Goal: Task Accomplishment & Management: Manage account settings

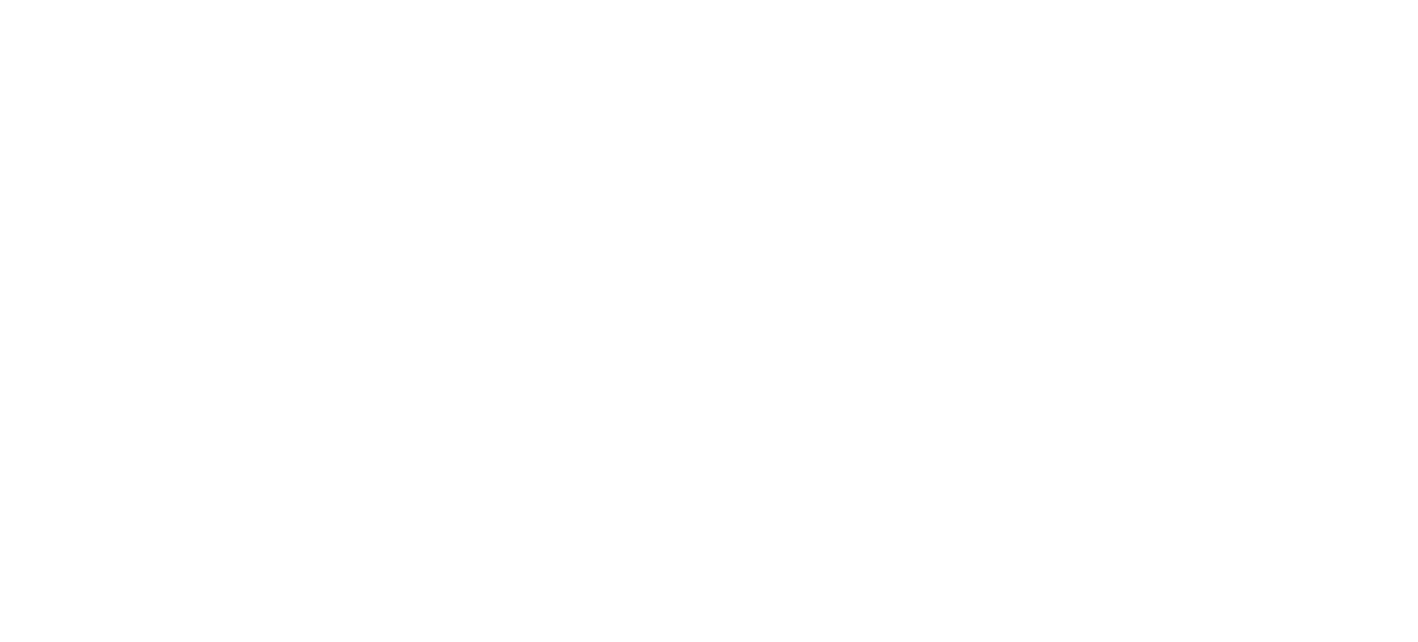
select select "MY"
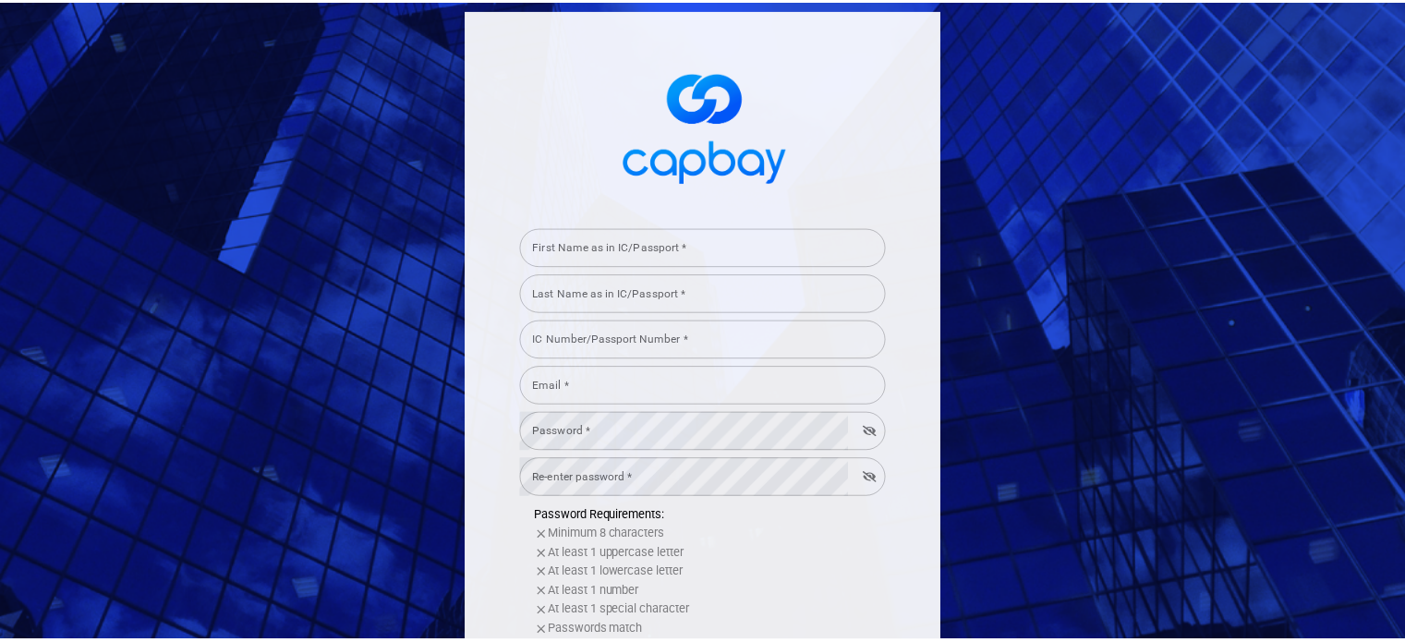
scroll to position [380, 0]
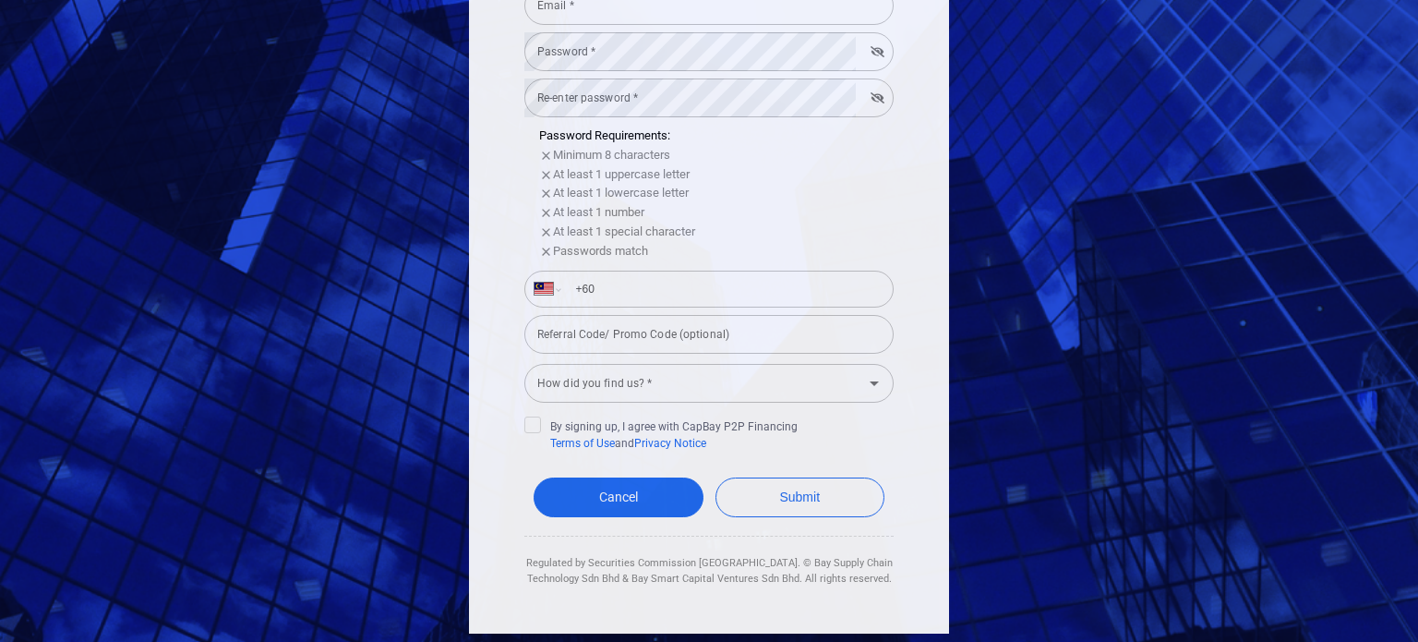
click at [645, 472] on div "Cancel Submit" at bounding box center [708, 501] width 369 height 67
click at [647, 493] on link "Cancel" at bounding box center [619, 497] width 170 height 40
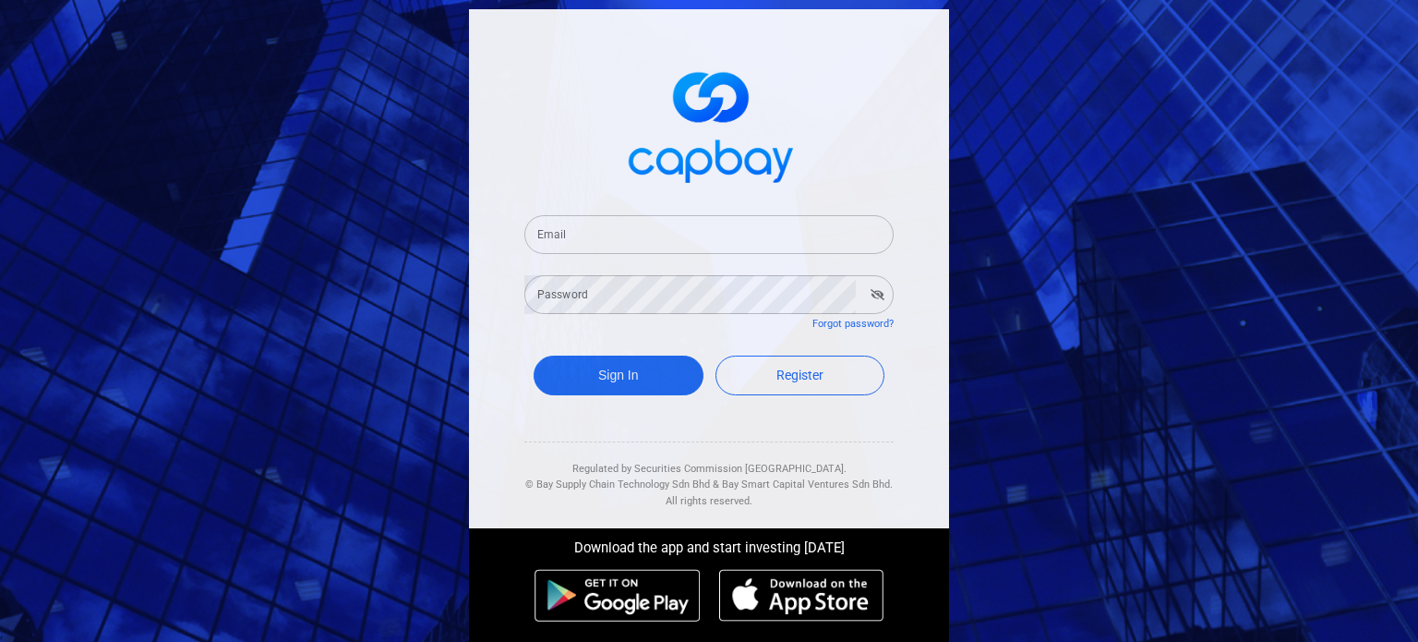
click at [660, 261] on form "Email Email Password Password Forgot password? Sign In Register" at bounding box center [708, 308] width 369 height 230
click at [663, 247] on input "Email" at bounding box center [708, 234] width 369 height 39
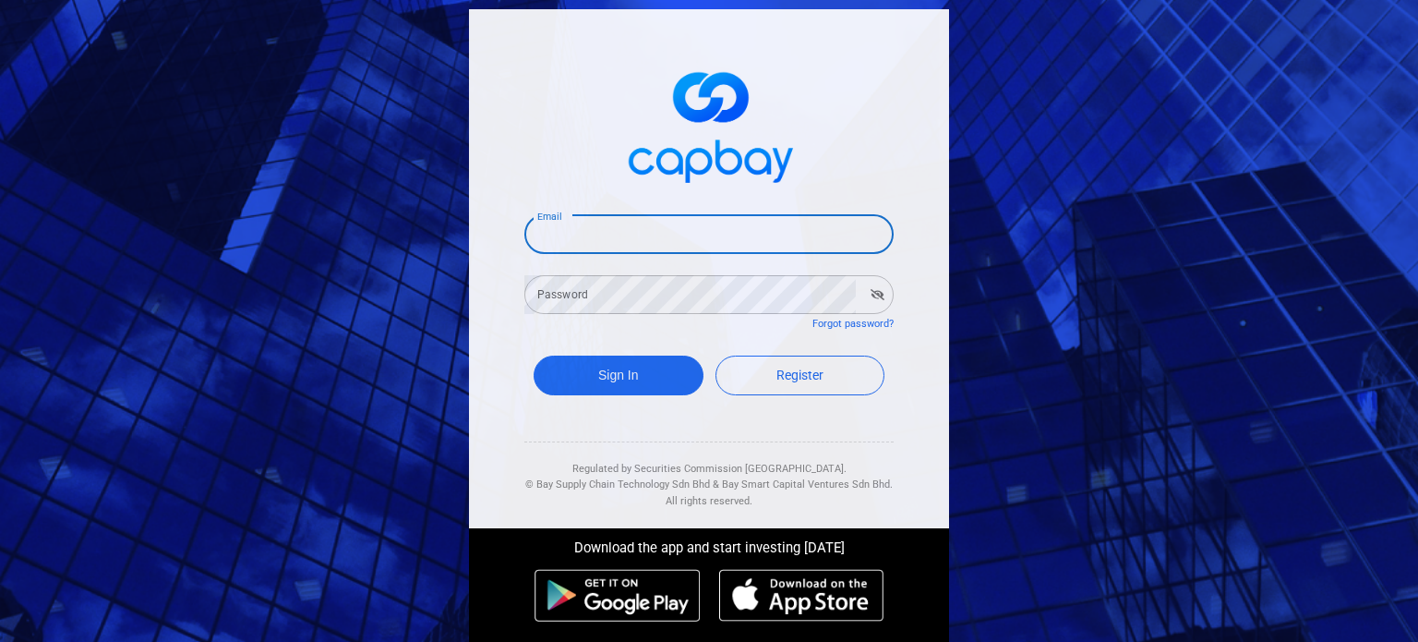
type input "[EMAIL_ADDRESS][PERSON_NAME][DOMAIN_NAME]"
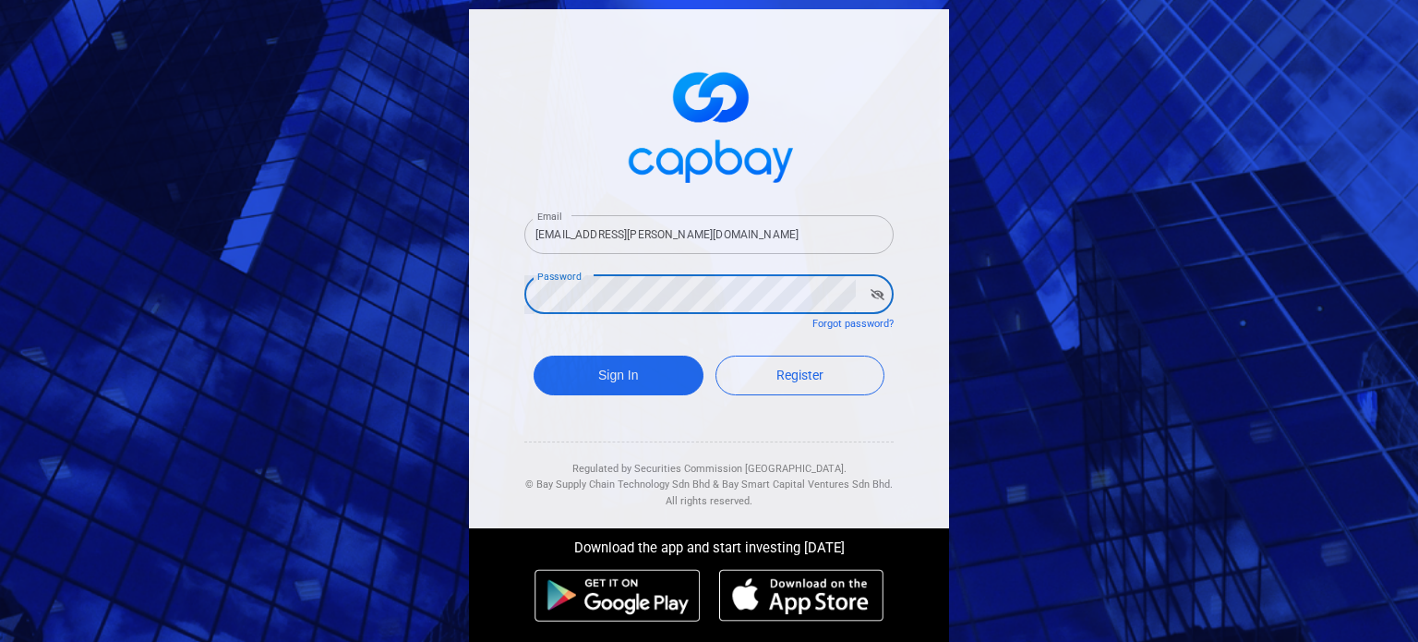
click at [534, 356] on button "Sign In" at bounding box center [619, 376] width 170 height 40
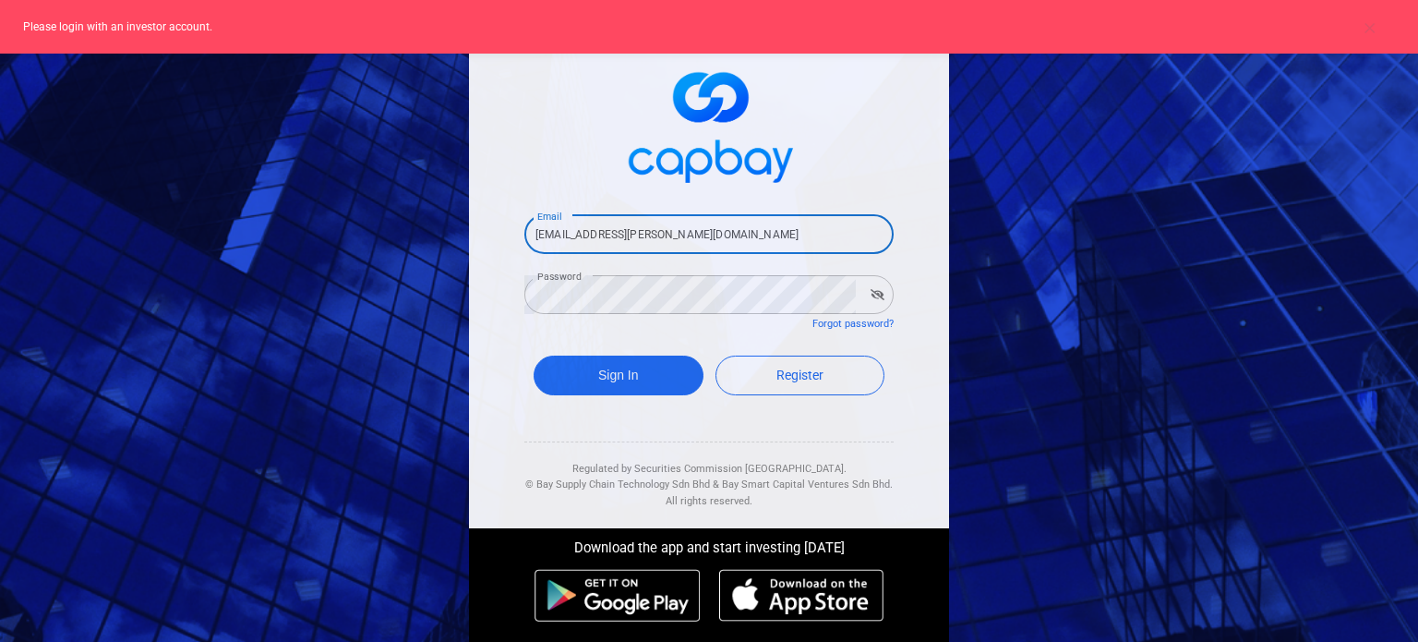
drag, startPoint x: 754, startPoint y: 235, endPoint x: 413, endPoint y: 238, distance: 340.8
click at [413, 238] on div "Email [EMAIL_ADDRESS][PERSON_NAME][DOMAIN_NAME] Email Password Password Forgot …" at bounding box center [709, 321] width 1418 height 642
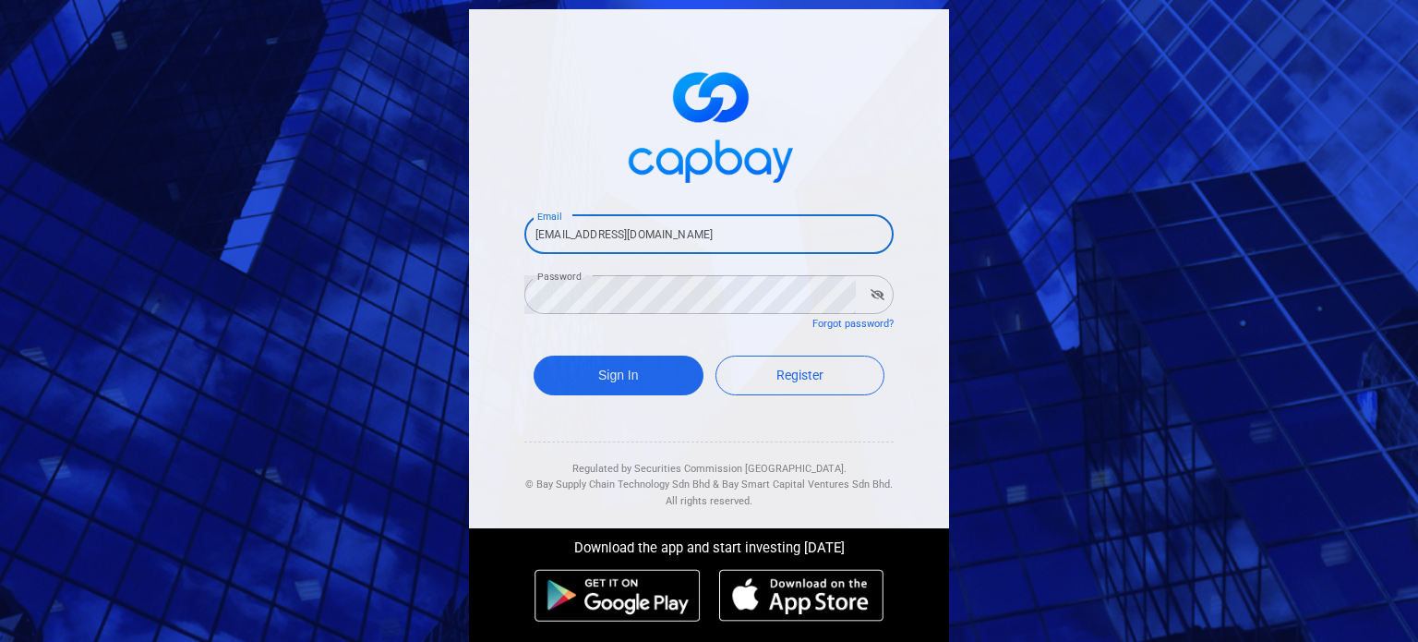
type input "[EMAIL_ADDRESS][DOMAIN_NAME]"
click at [534, 356] on button "Sign In" at bounding box center [619, 376] width 170 height 40
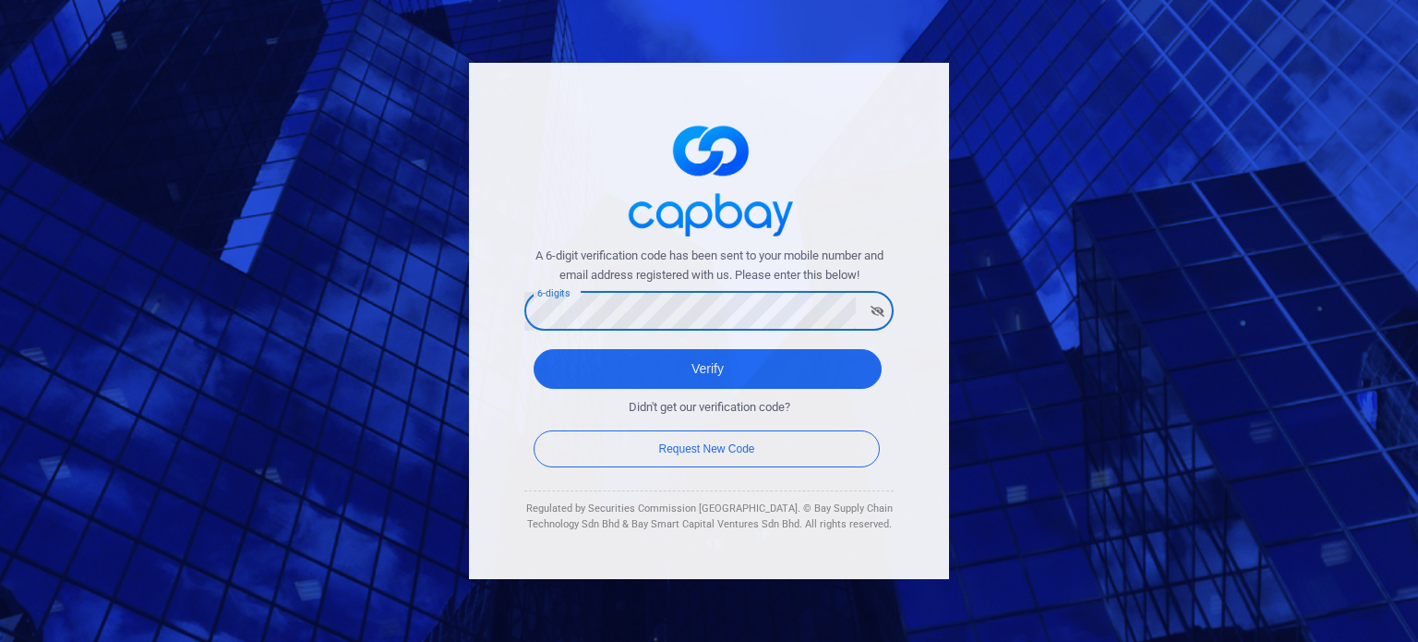
click at [534, 349] on button "Verify" at bounding box center [708, 369] width 348 height 40
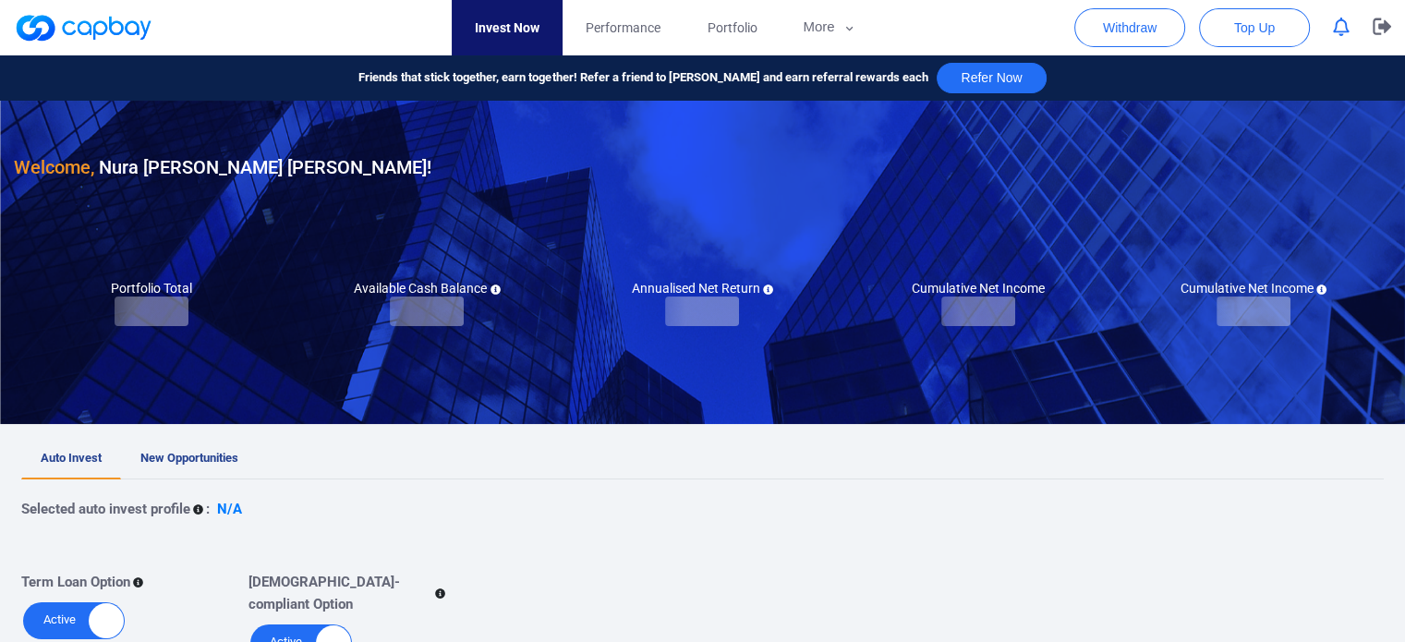
checkbox input "true"
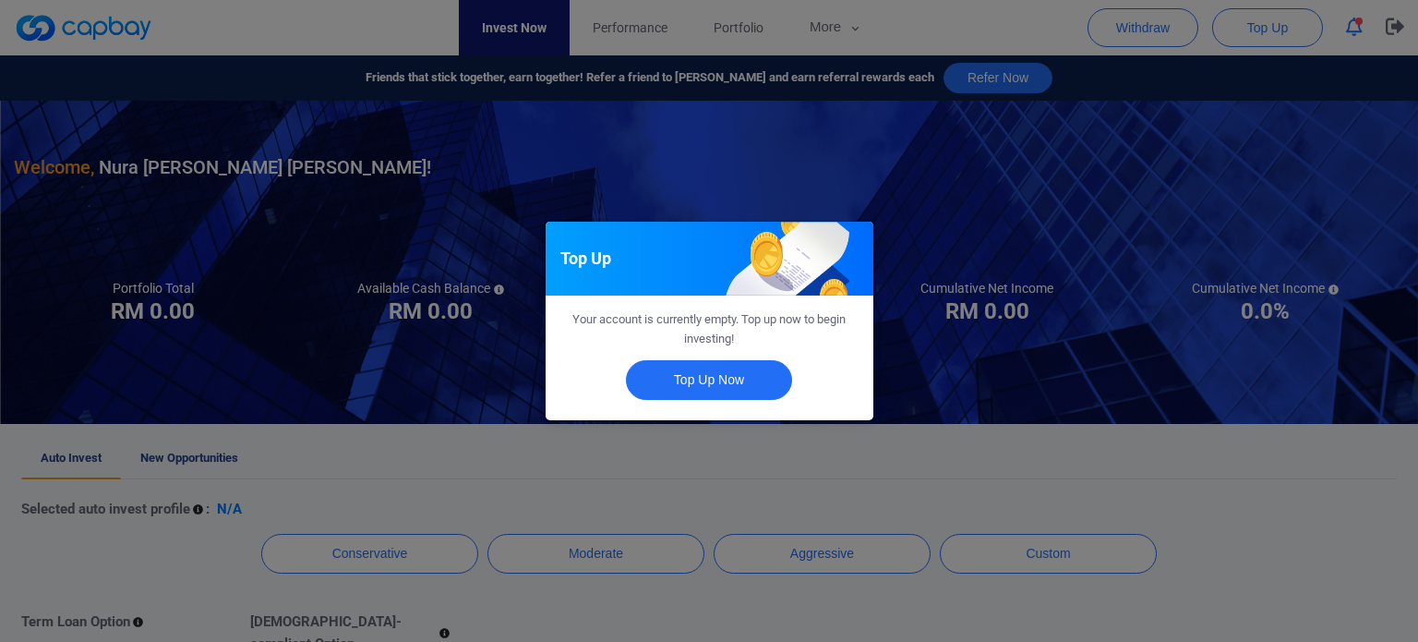
click at [872, 312] on div "Your account is currently empty. Top up now to begin investing!" at bounding box center [710, 322] width 328 height 54
click at [896, 326] on div "Top Up Your account is currently empty. Top up now to begin investing! Top Up N…" at bounding box center [709, 321] width 1418 height 642
click at [923, 344] on div "Auto Invest Finish selecting your preferred Auto Invest profile so your portfol…" at bounding box center [709, 321] width 1418 height 642
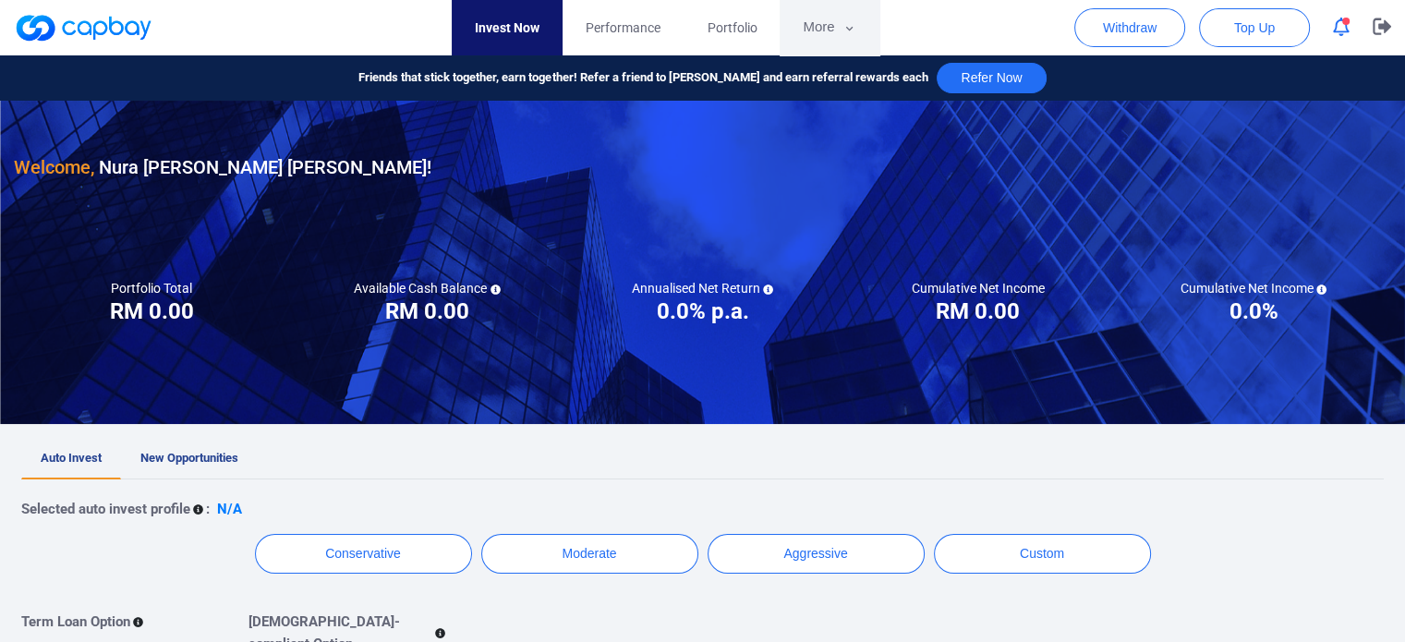
click at [847, 35] on icon "button" at bounding box center [849, 28] width 14 height 17
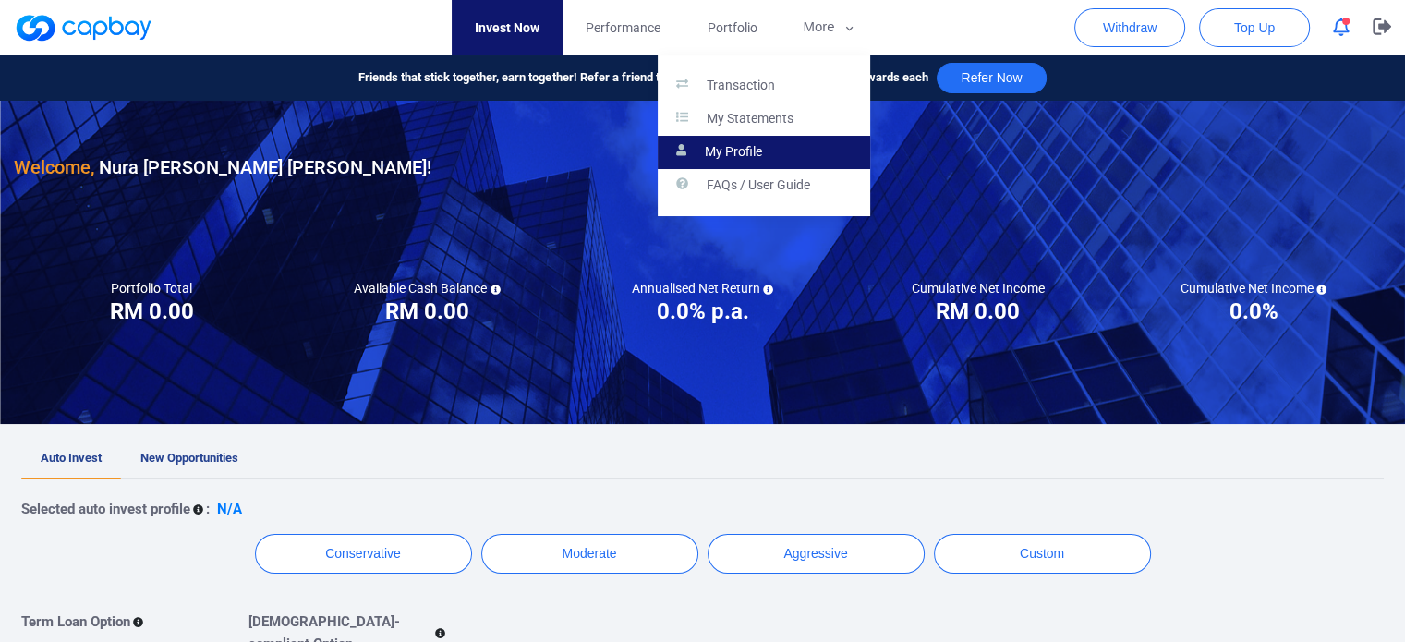
click at [772, 162] on link "My Profile" at bounding box center [763, 152] width 212 height 33
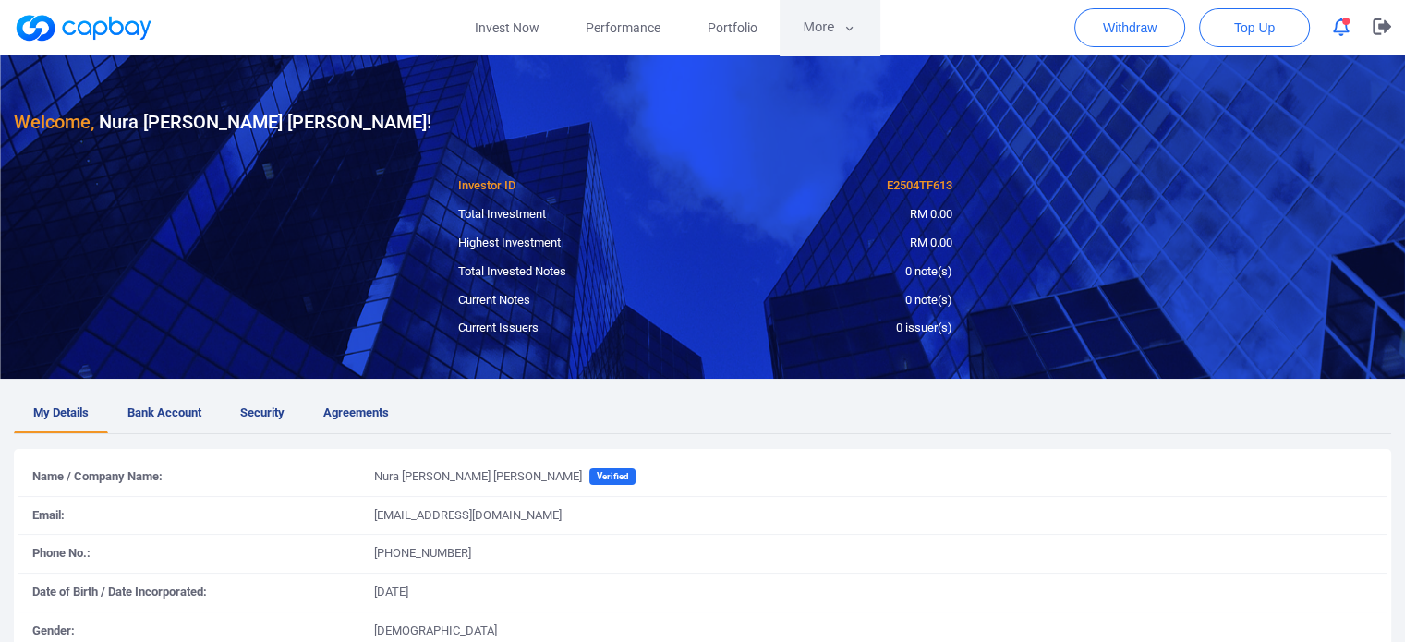
click at [835, 30] on button "More" at bounding box center [828, 27] width 99 height 55
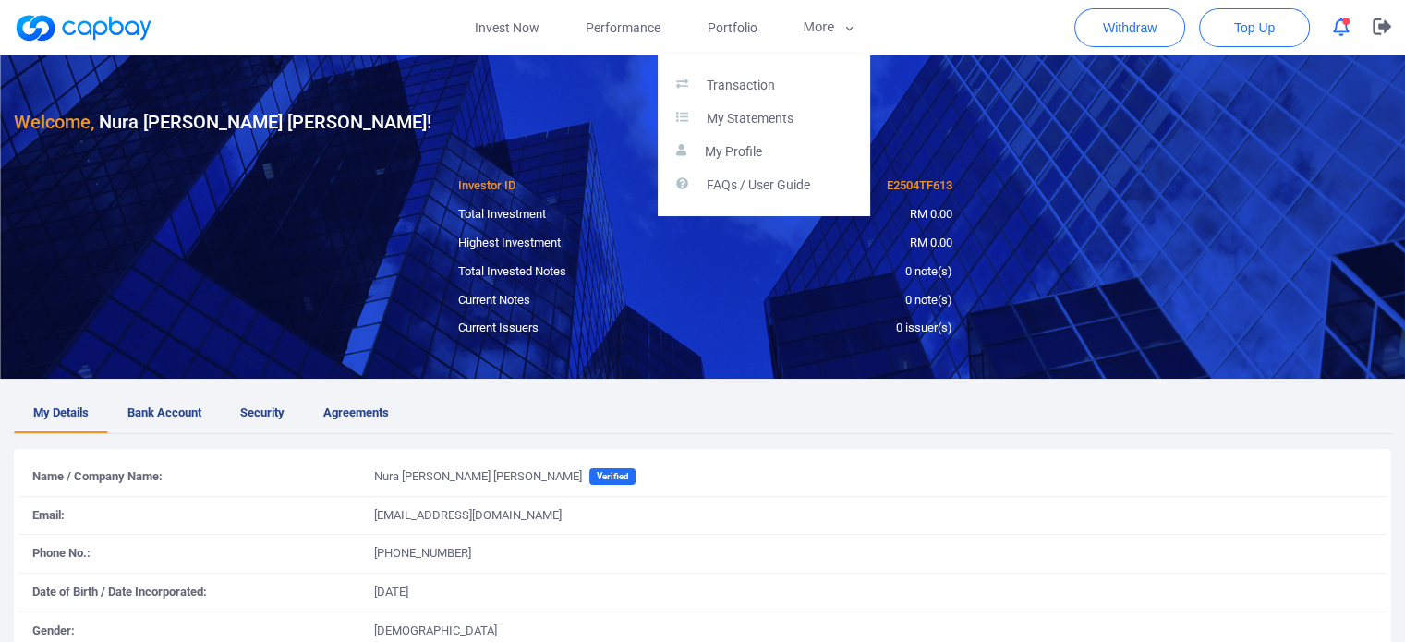
click at [384, 401] on button "button" at bounding box center [702, 321] width 1405 height 642
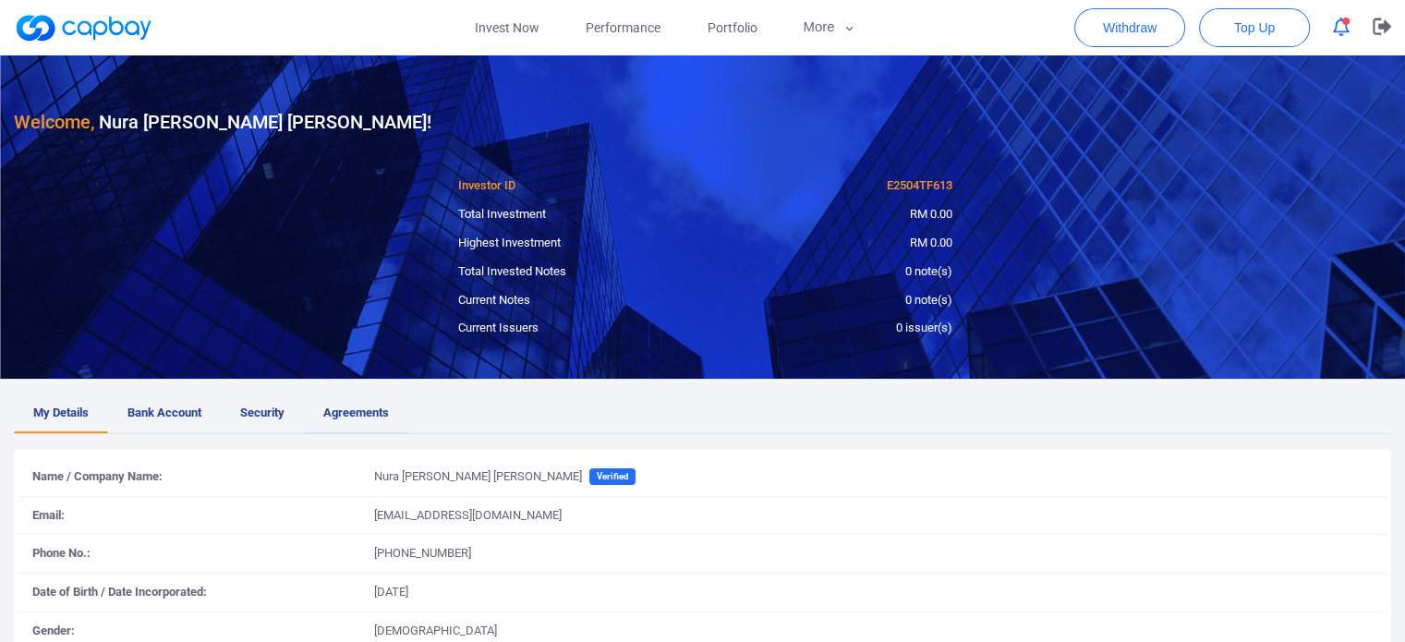
click at [379, 418] on span "Agreements" at bounding box center [356, 413] width 66 height 19
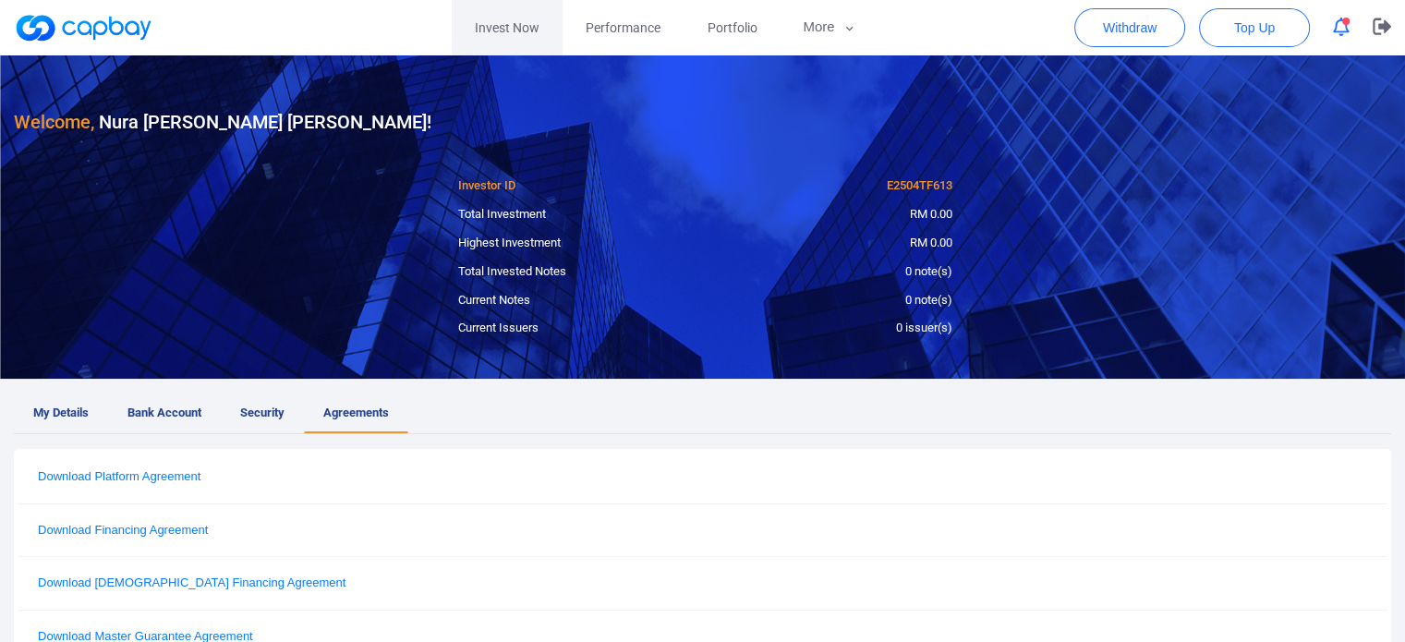
click at [511, 40] on link "Invest Now" at bounding box center [507, 27] width 111 height 55
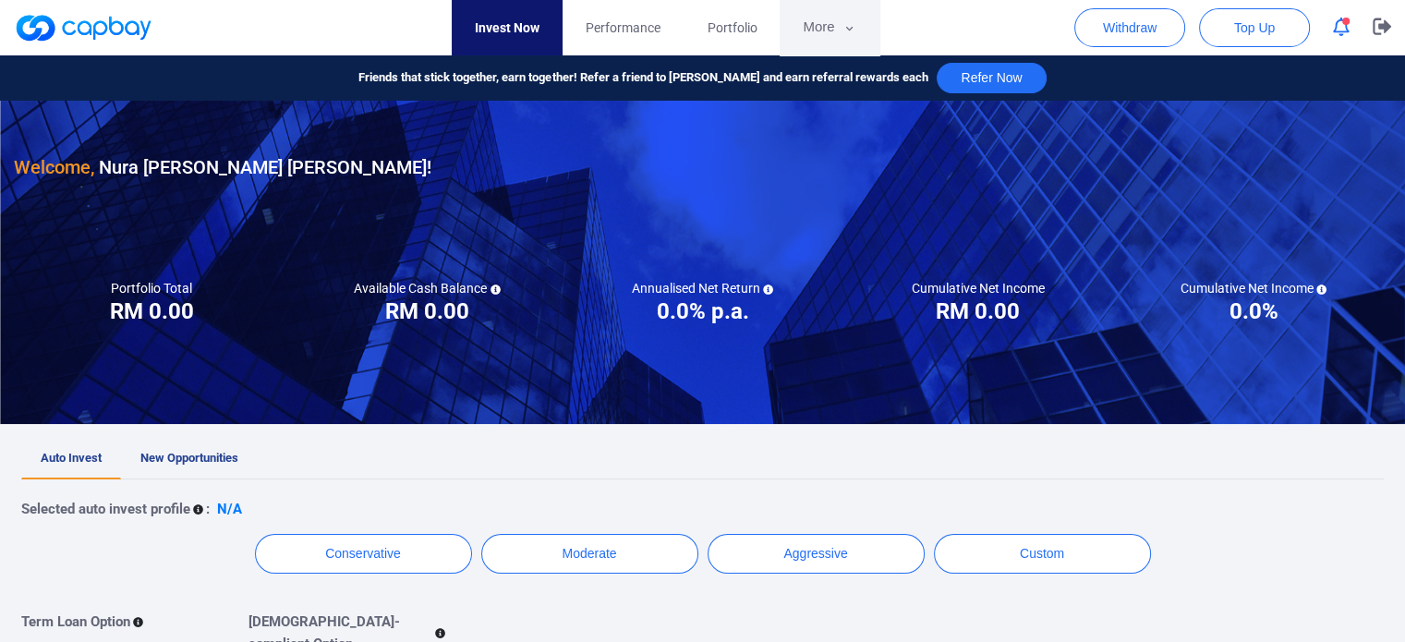
click at [839, 40] on button "More" at bounding box center [828, 27] width 99 height 55
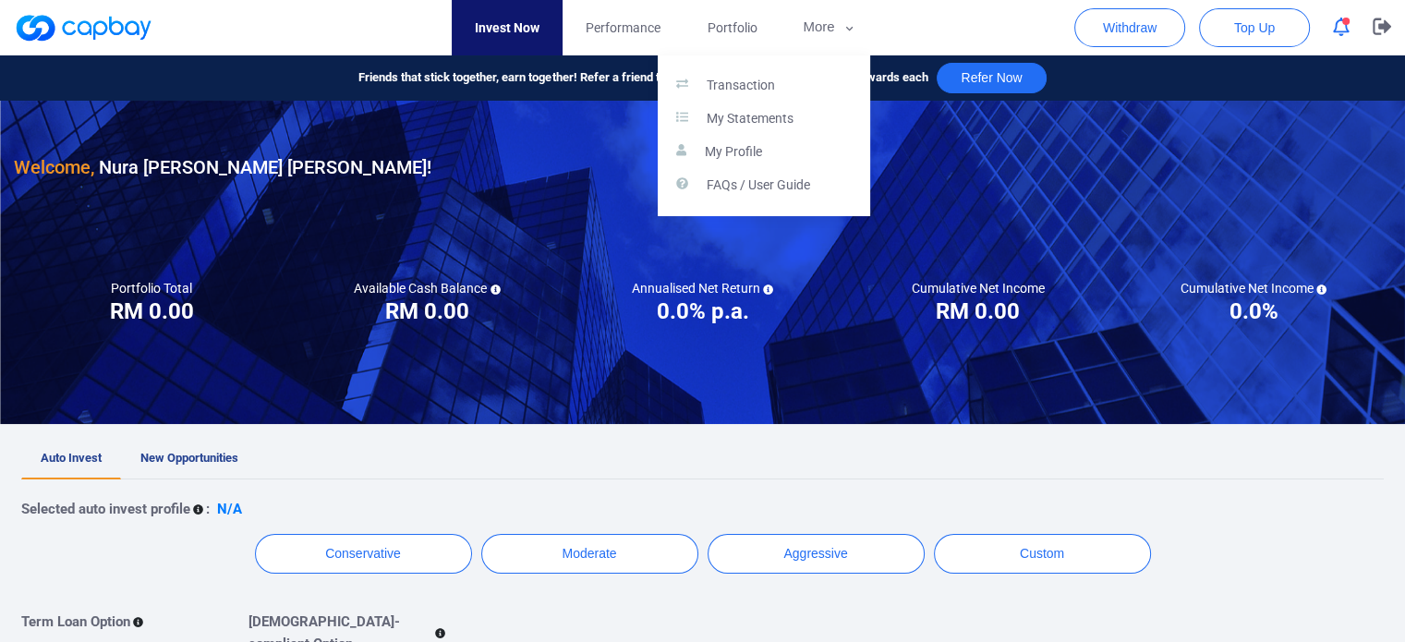
click at [842, 36] on button "button" at bounding box center [702, 321] width 1405 height 642
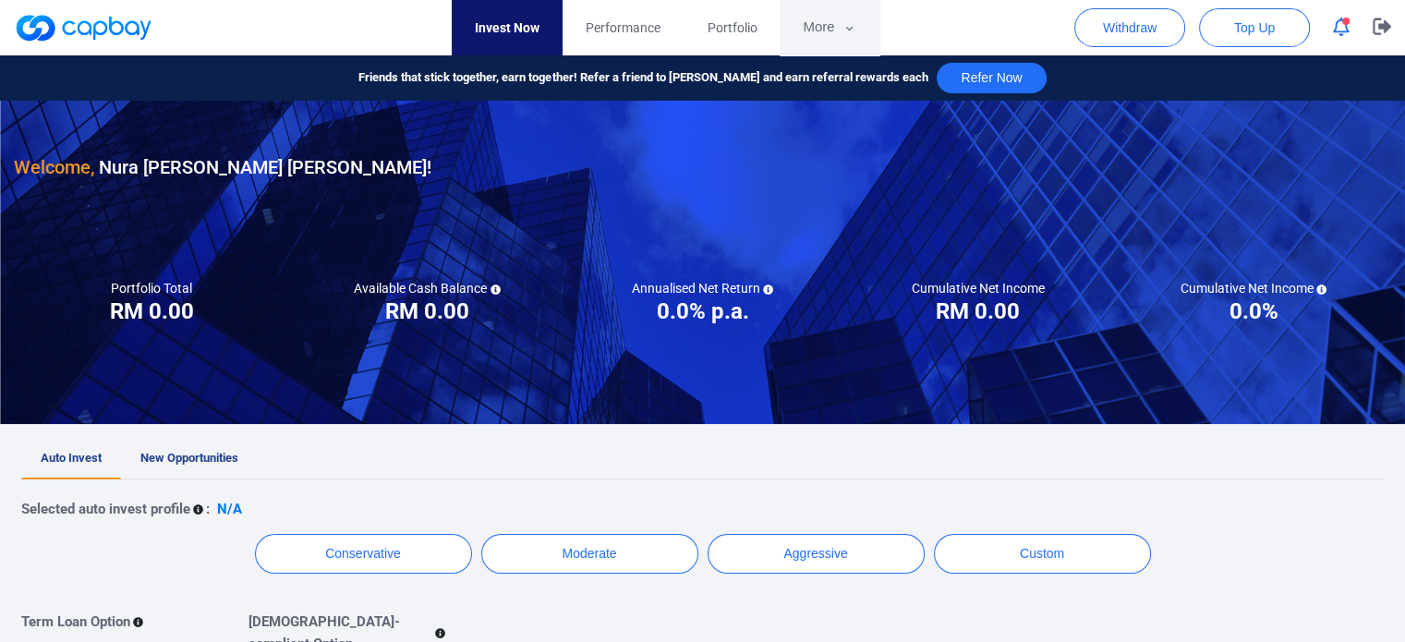
click at [842, 36] on icon "button" at bounding box center [849, 28] width 14 height 17
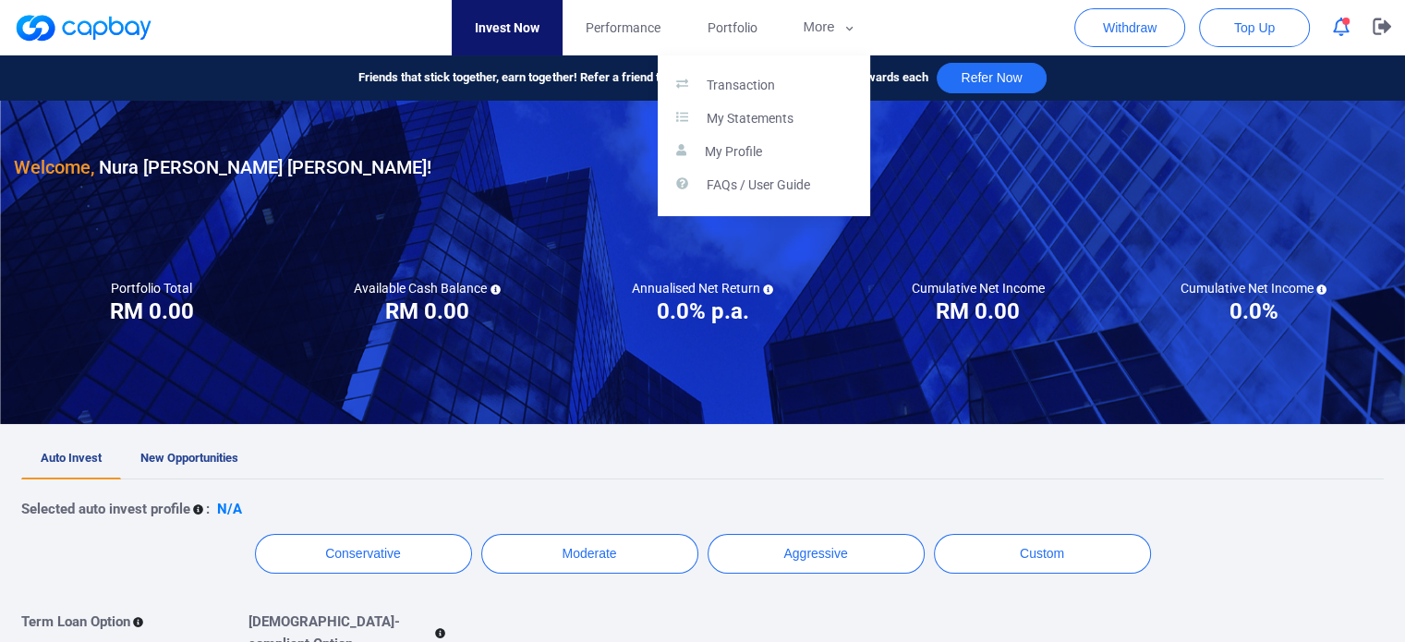
click at [842, 36] on button "button" at bounding box center [702, 321] width 1405 height 642
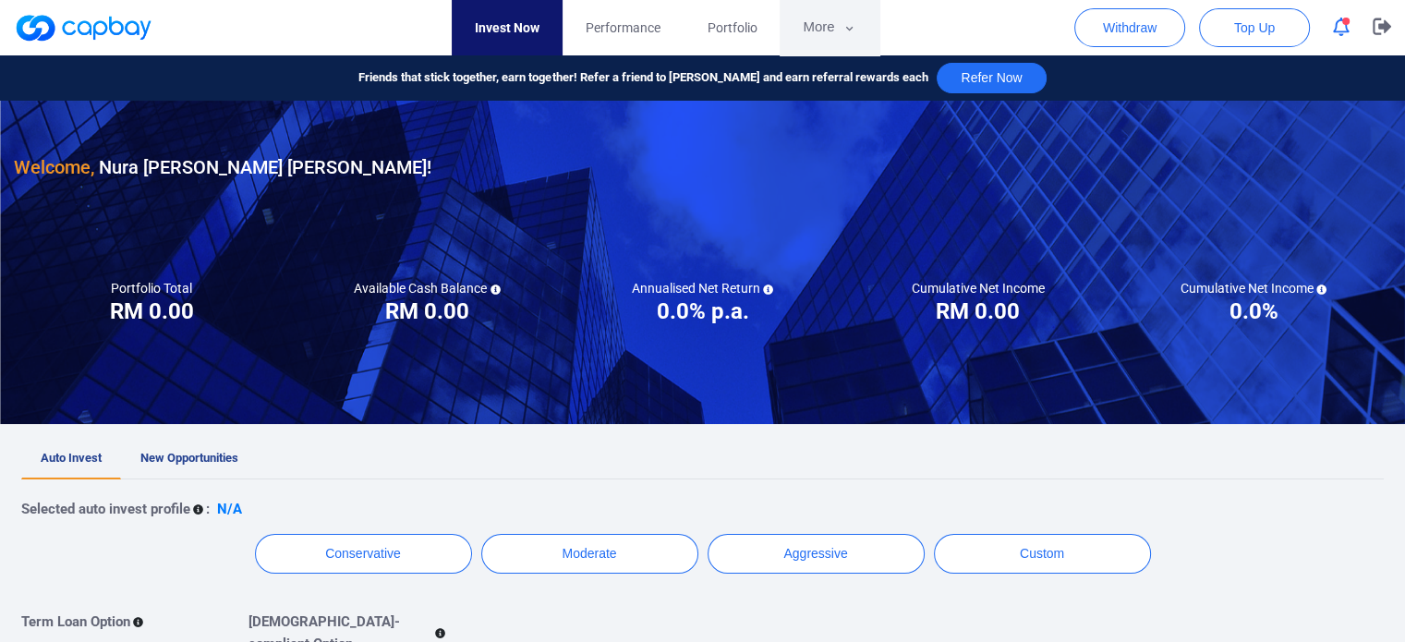
click at [835, 40] on button "More" at bounding box center [828, 27] width 99 height 55
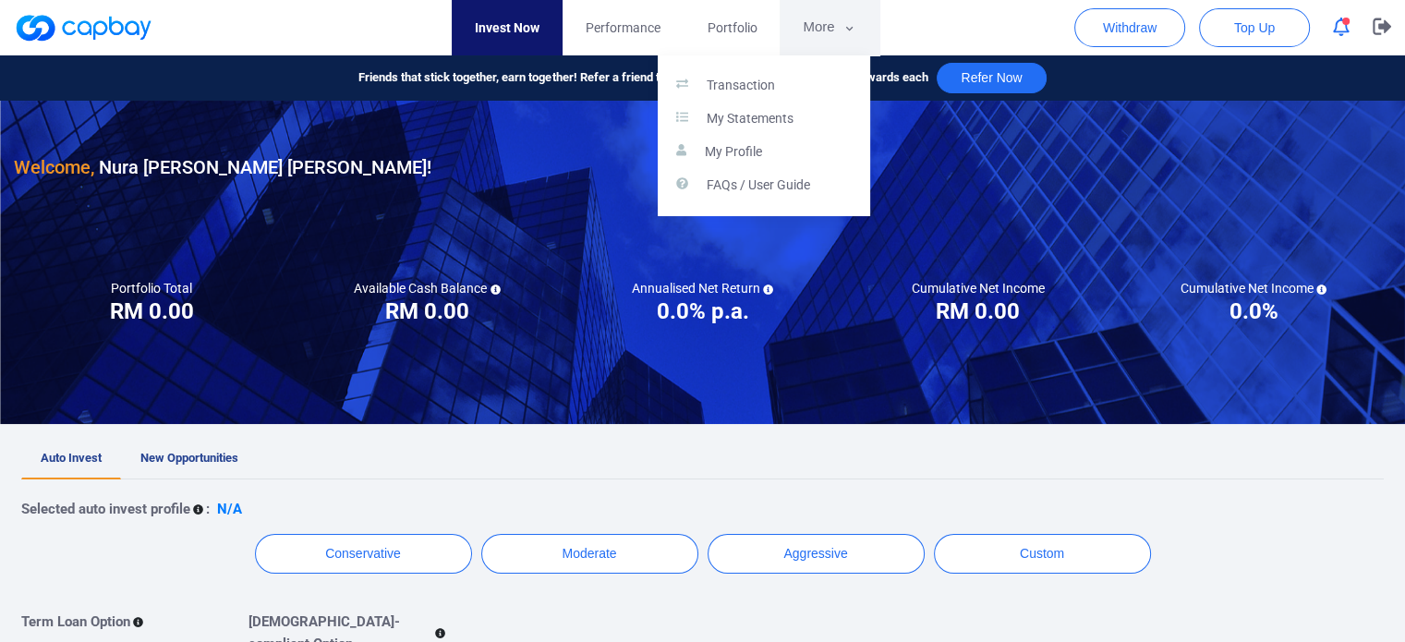
click at [835, 40] on button "button" at bounding box center [702, 321] width 1405 height 642
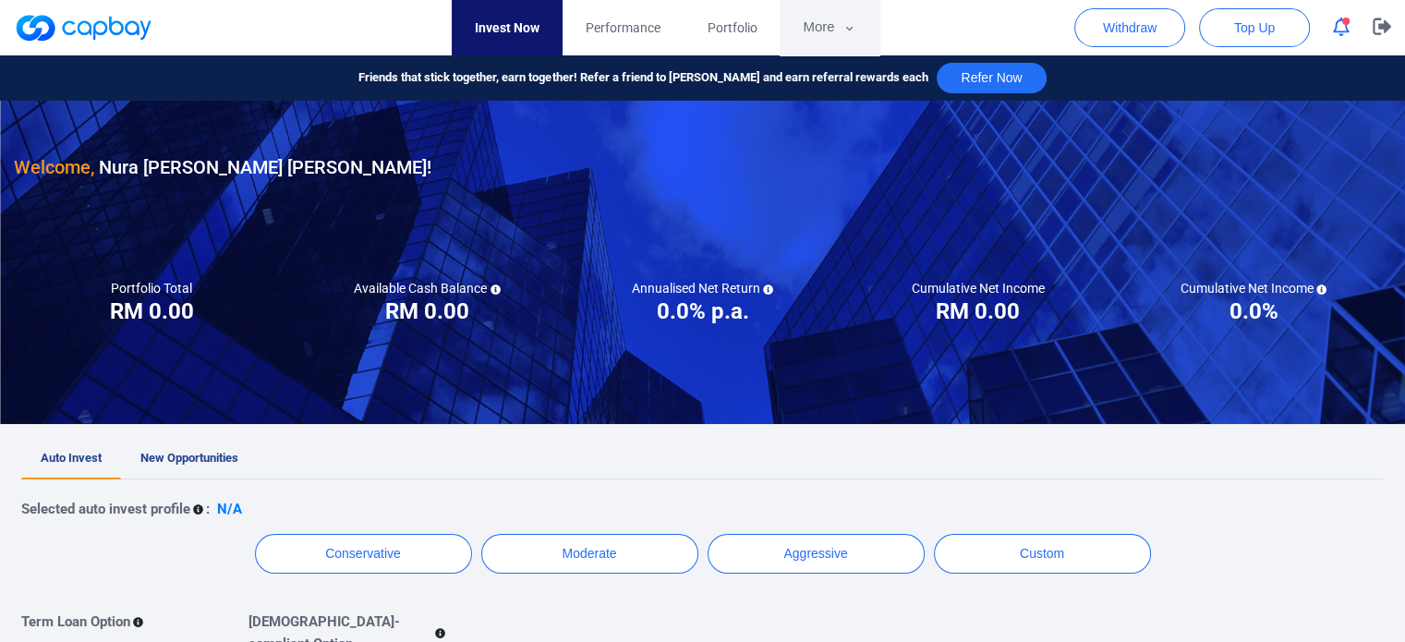
click at [832, 23] on button "More" at bounding box center [828, 27] width 99 height 55
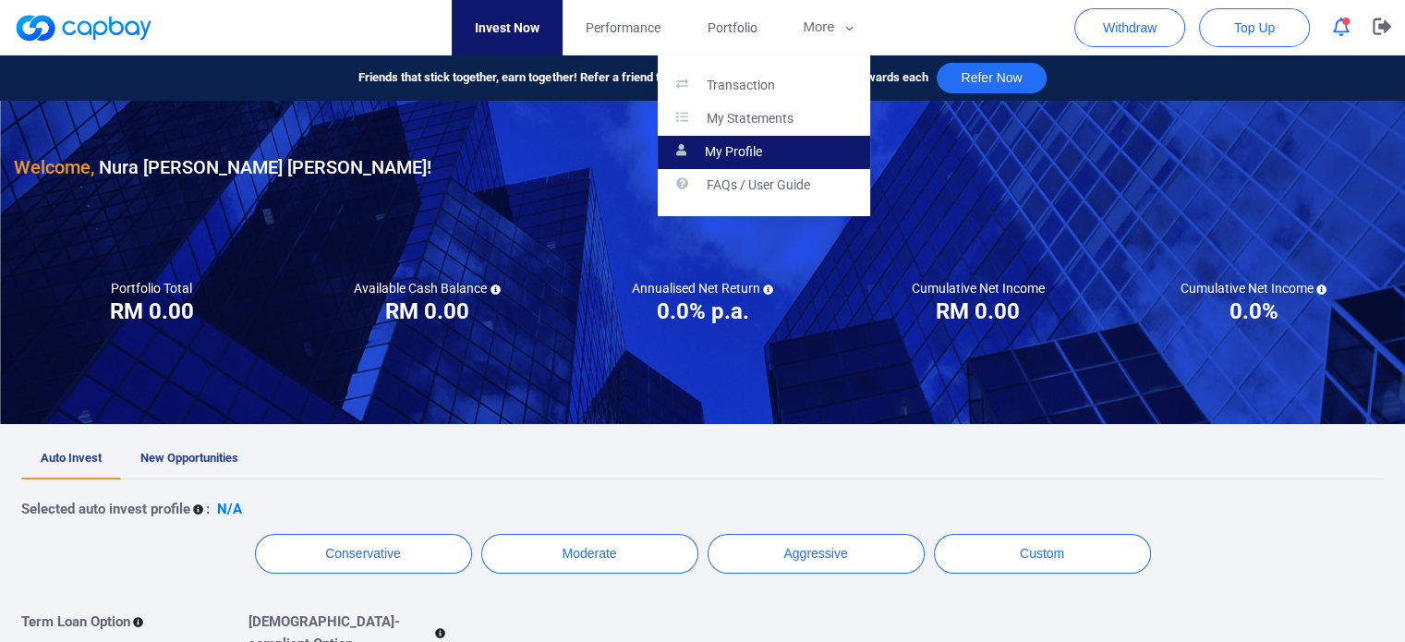
click at [756, 139] on link "My Profile" at bounding box center [763, 152] width 212 height 33
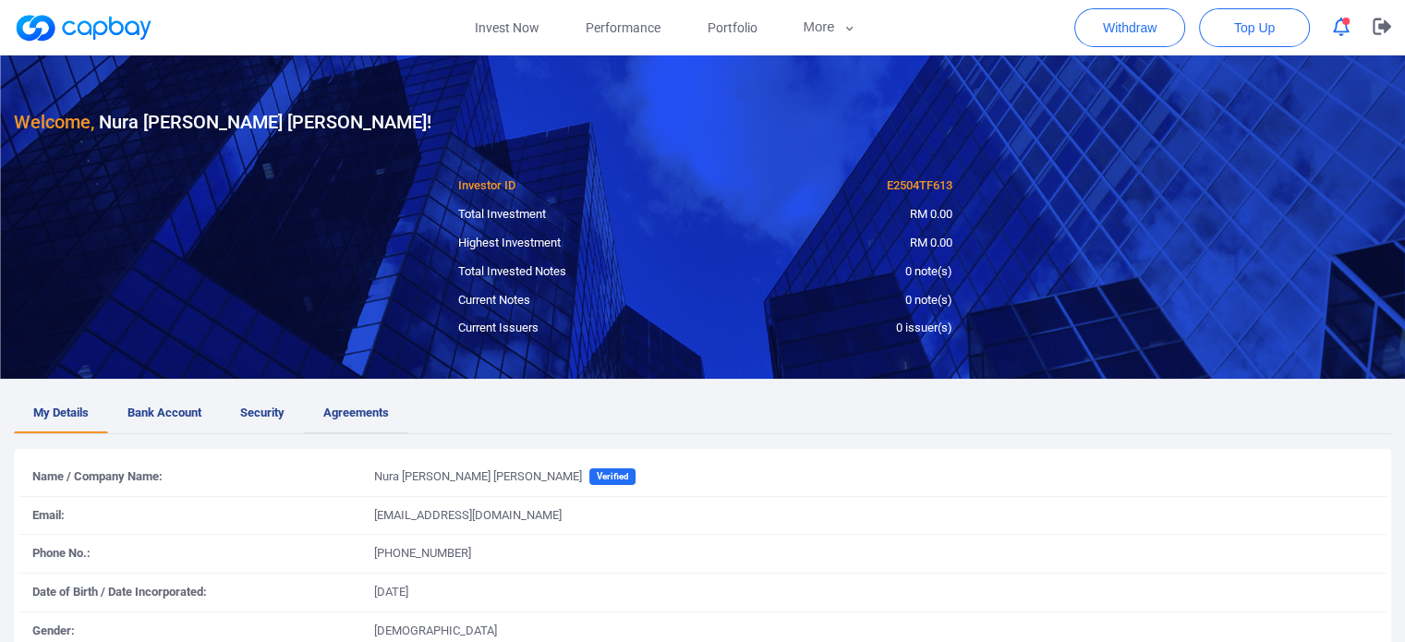
click at [385, 405] on span "Agreements" at bounding box center [356, 413] width 66 height 19
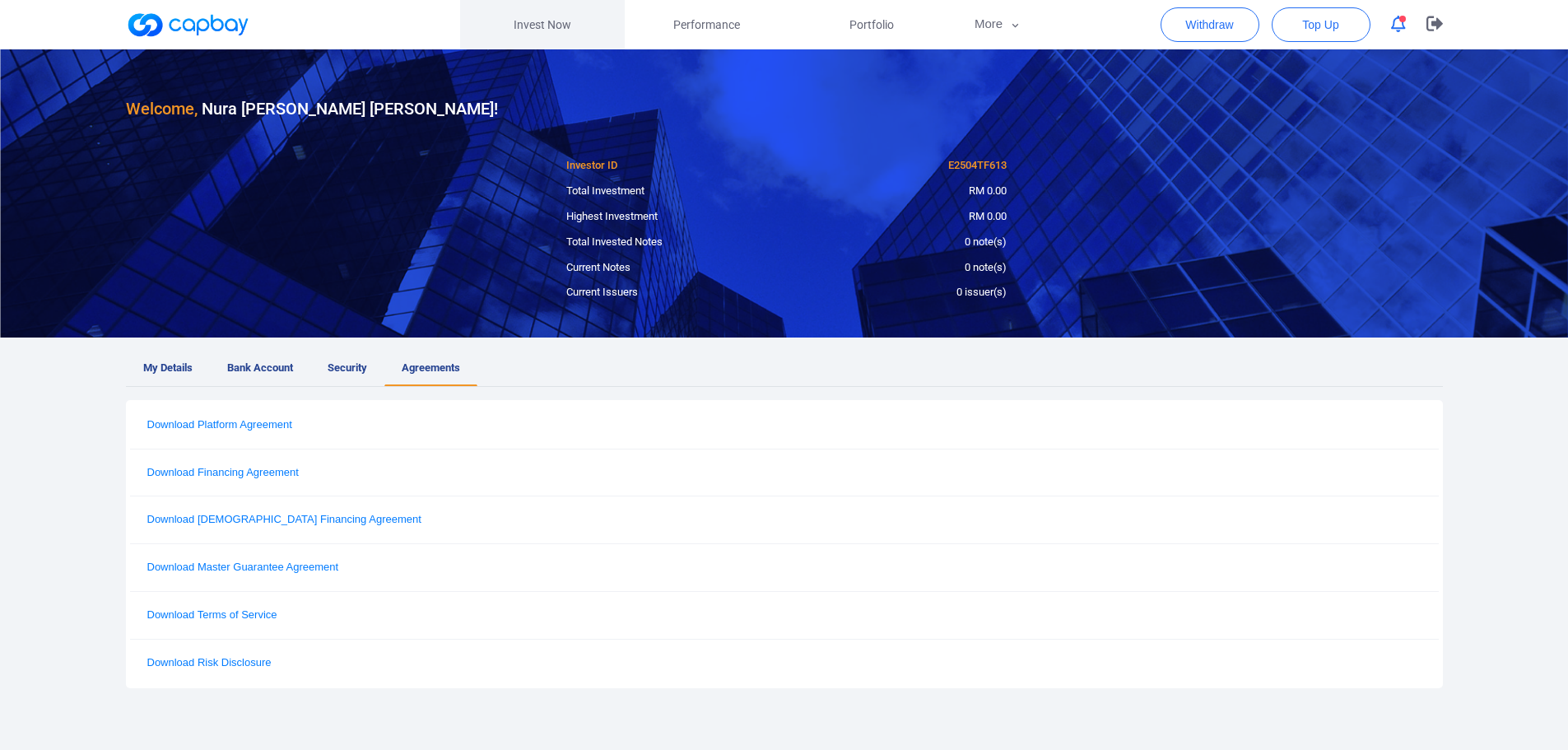
click at [540, 31] on link "Invest Now" at bounding box center [542, 24] width 165 height 49
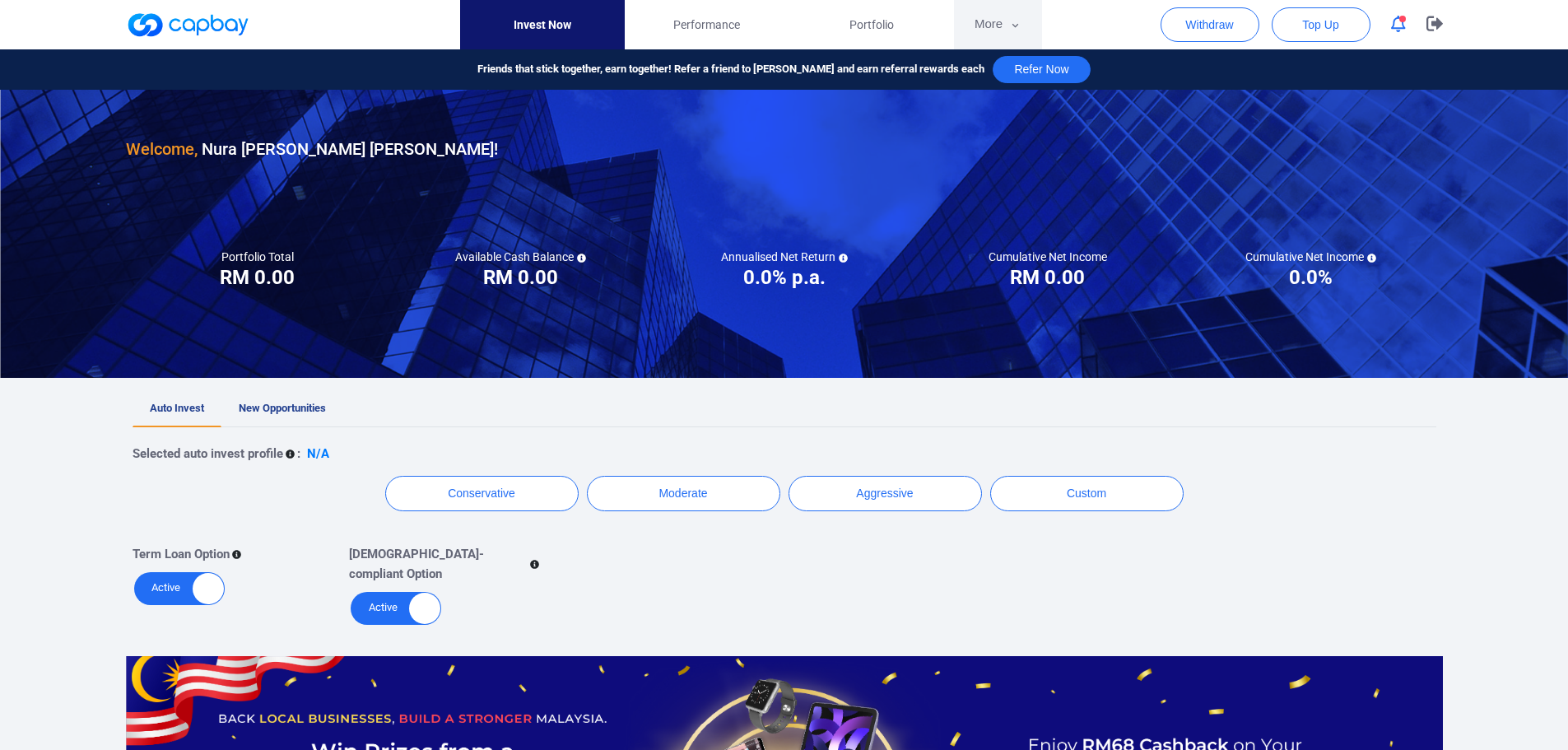
click at [1004, 28] on button "More" at bounding box center [997, 24] width 88 height 49
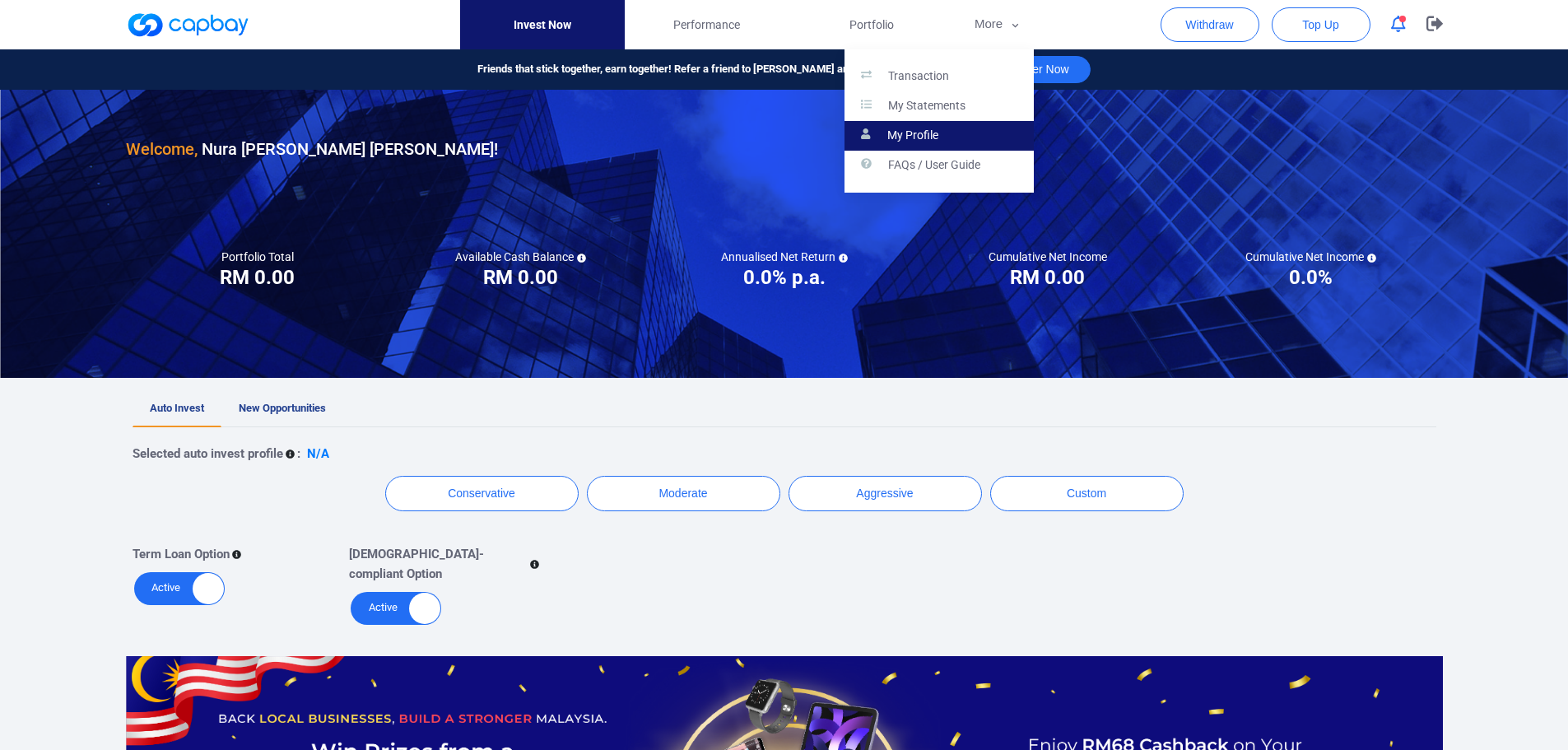
click at [956, 128] on link "My Profile" at bounding box center [939, 136] width 189 height 29
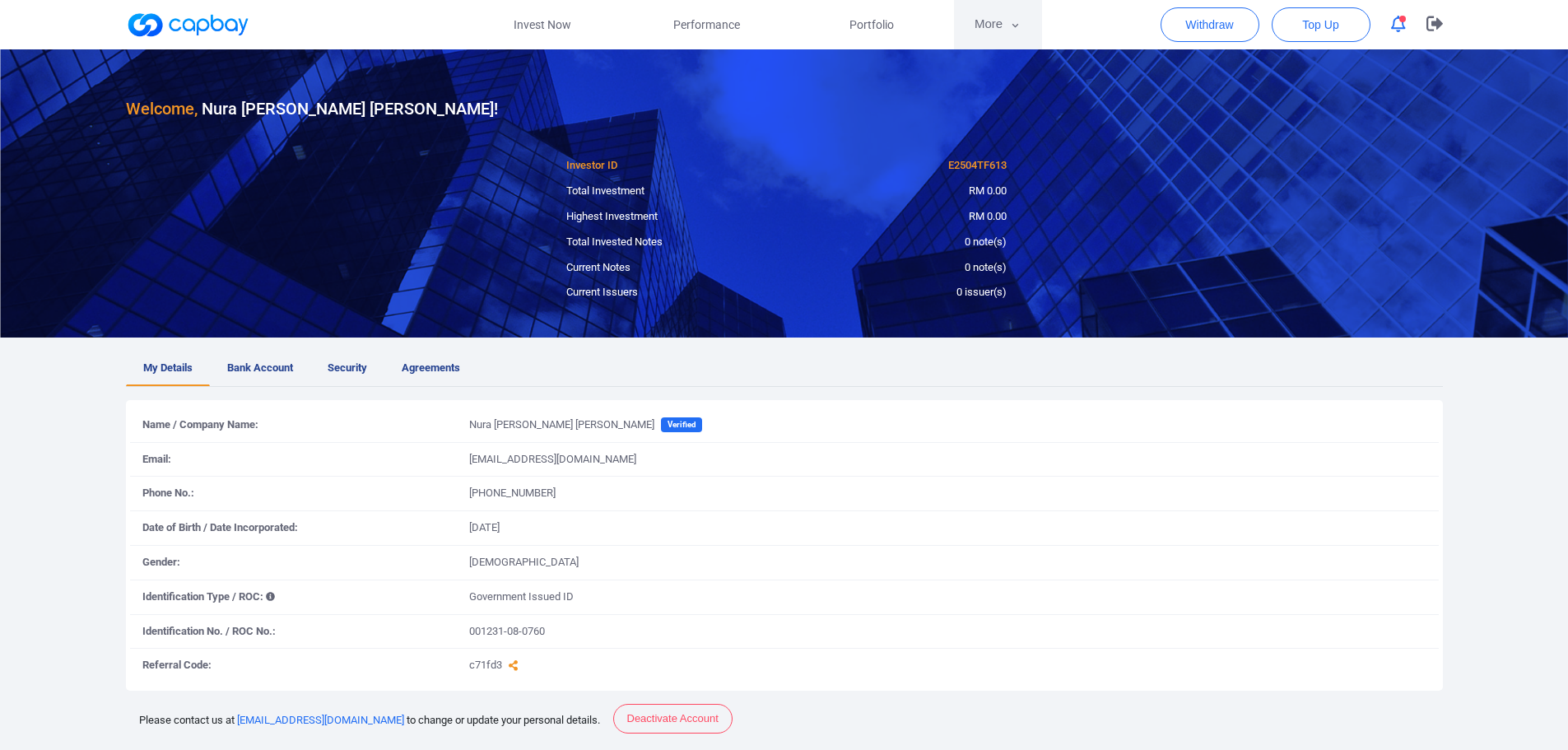
click at [1014, 25] on icon "button" at bounding box center [1015, 25] width 6 height 4
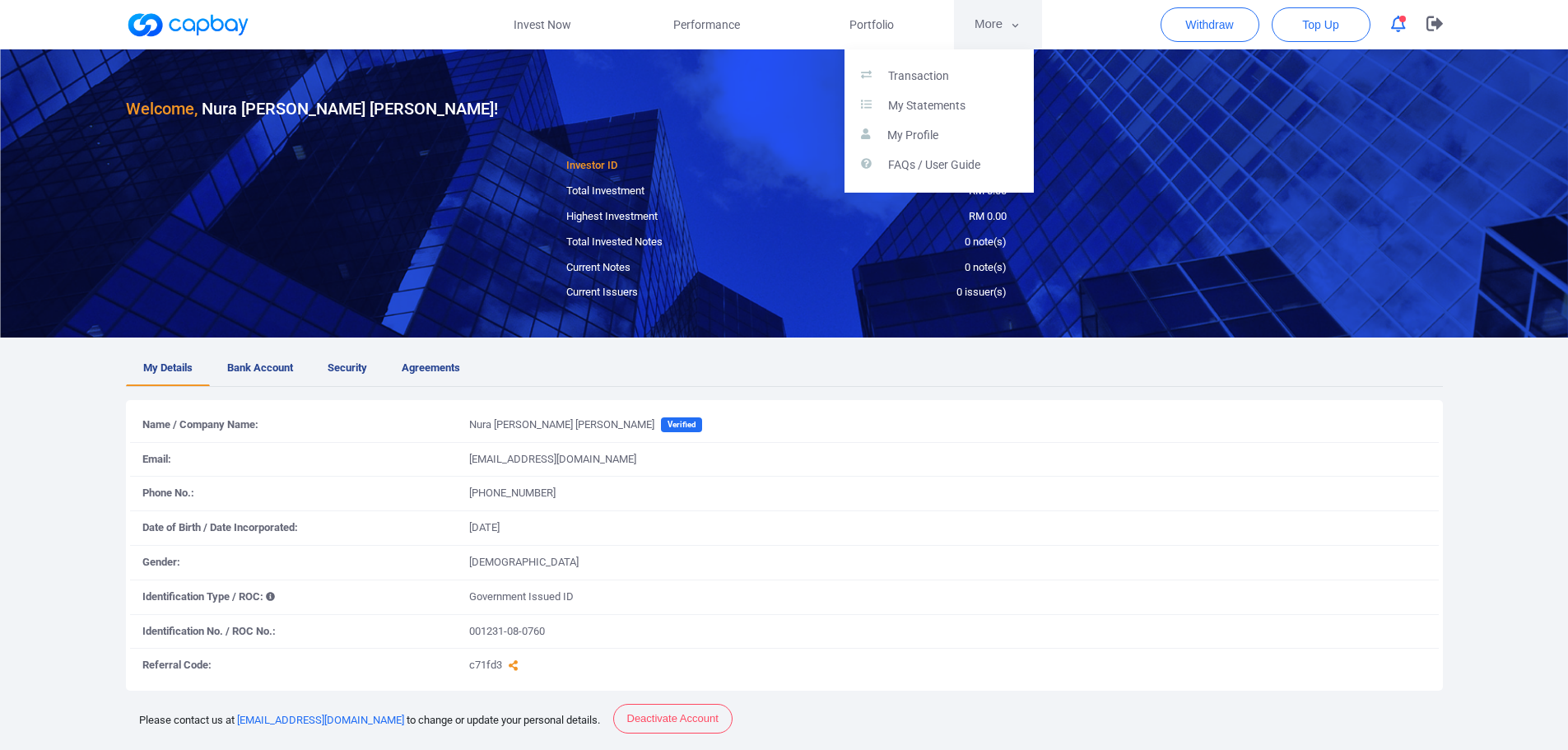
click at [1014, 25] on button "button" at bounding box center [784, 375] width 1568 height 750
